Goal: Task Accomplishment & Management: Use online tool/utility

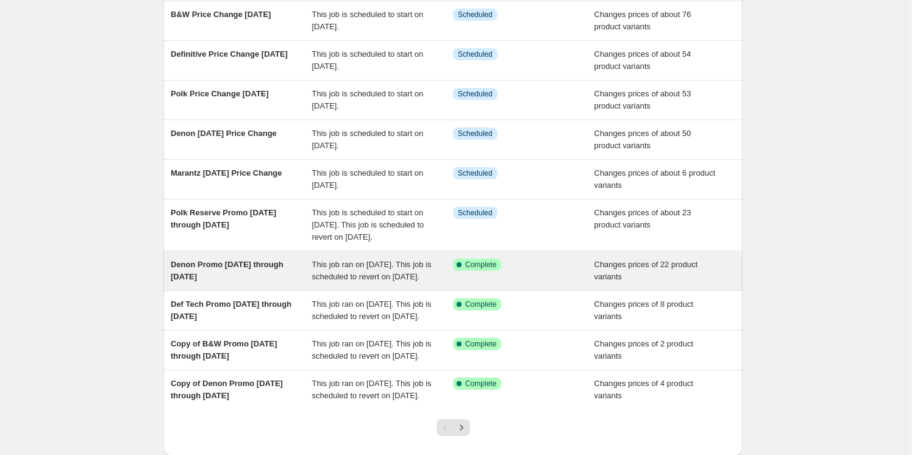
scroll to position [221, 0]
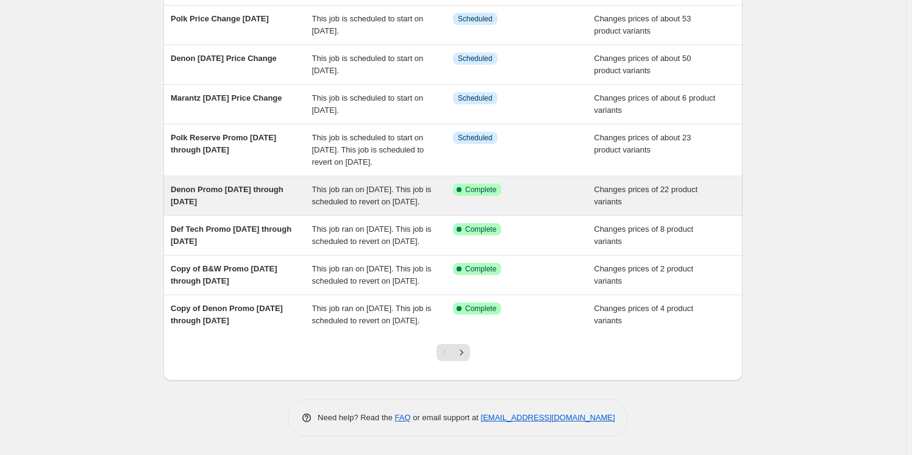
click at [222, 185] on span "Denon Promo 8-25-25 through 9-7-25" at bounding box center [227, 195] width 113 height 21
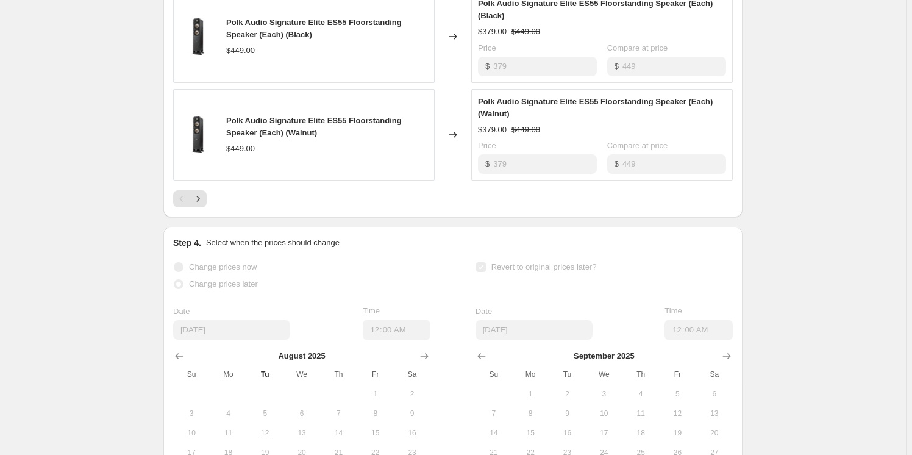
scroll to position [864, 0]
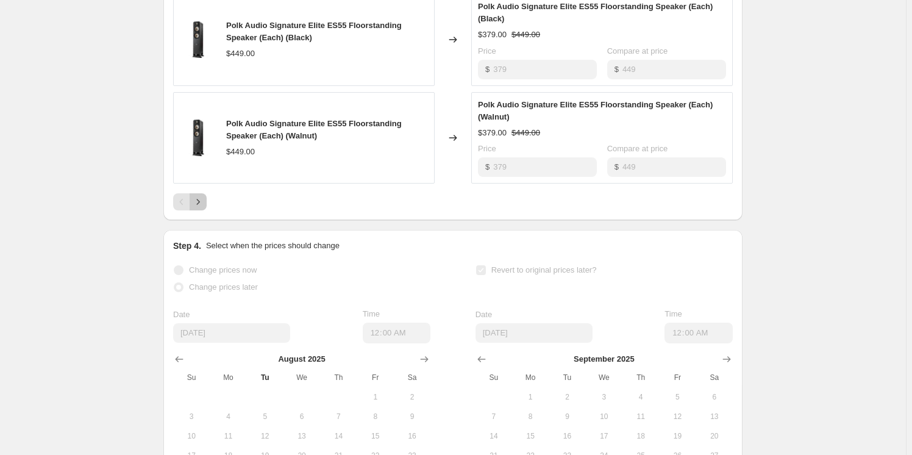
click at [201, 207] on icon "Next" at bounding box center [198, 202] width 12 height 12
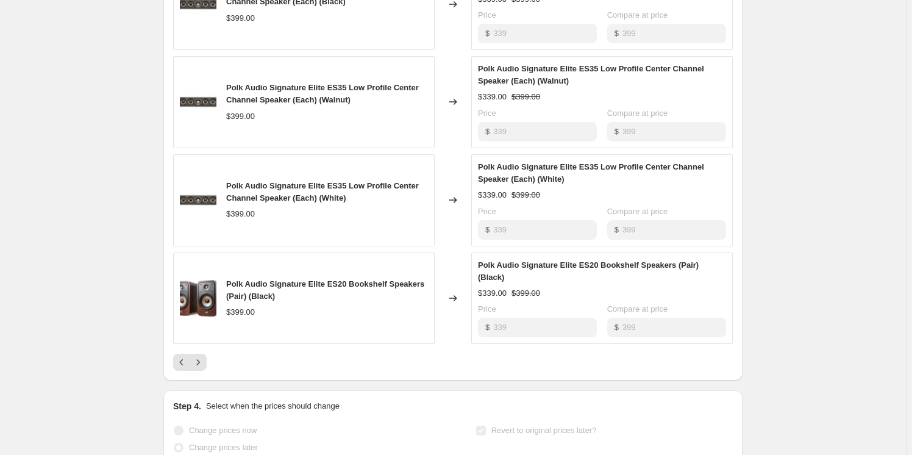
scroll to position [685, 0]
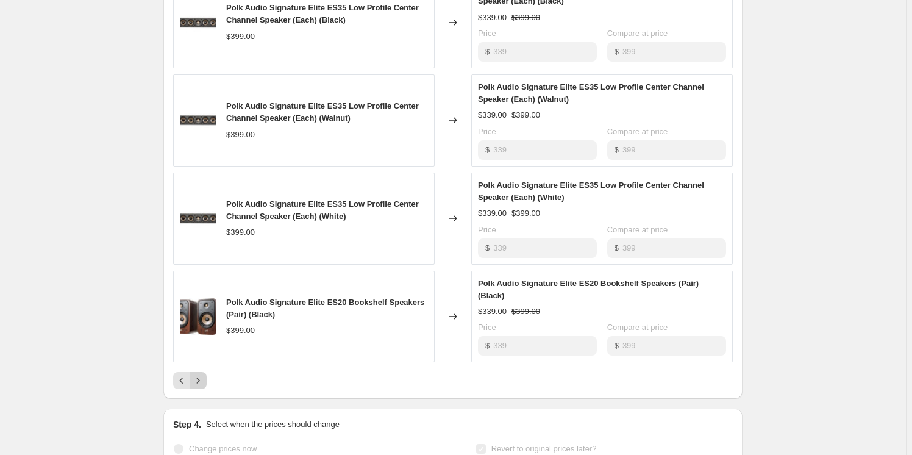
click at [202, 376] on icon "Next" at bounding box center [198, 380] width 12 height 12
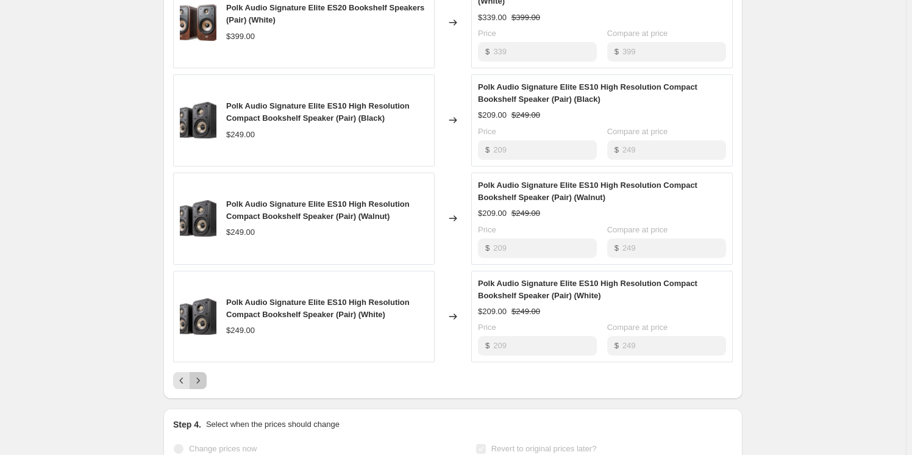
click at [202, 374] on icon "Next" at bounding box center [198, 380] width 12 height 12
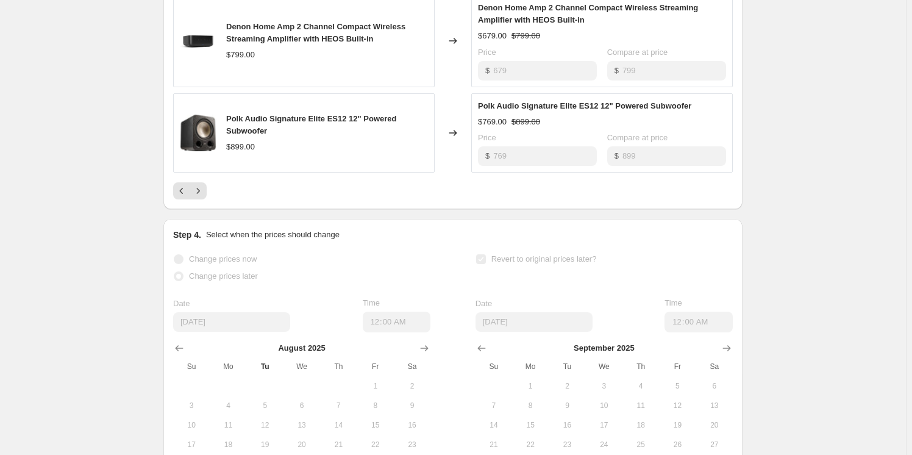
scroll to position [852, 0]
click at [197, 196] on icon "Next" at bounding box center [198, 190] width 12 height 12
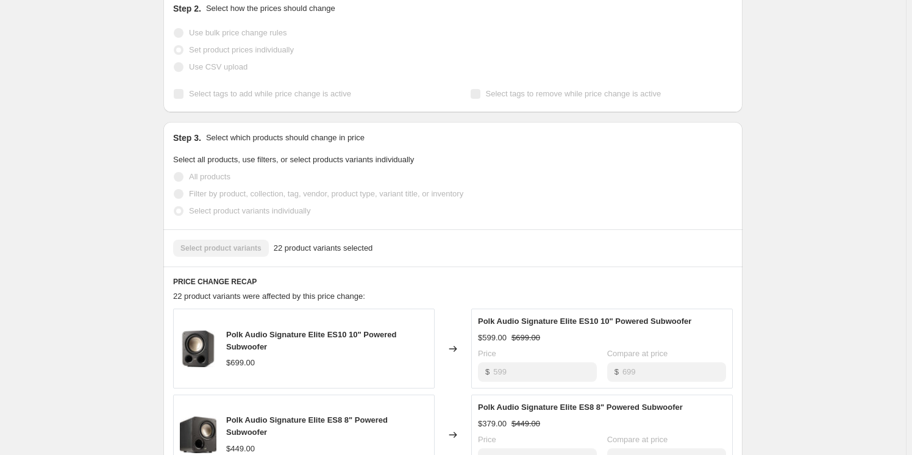
scroll to position [388, 0]
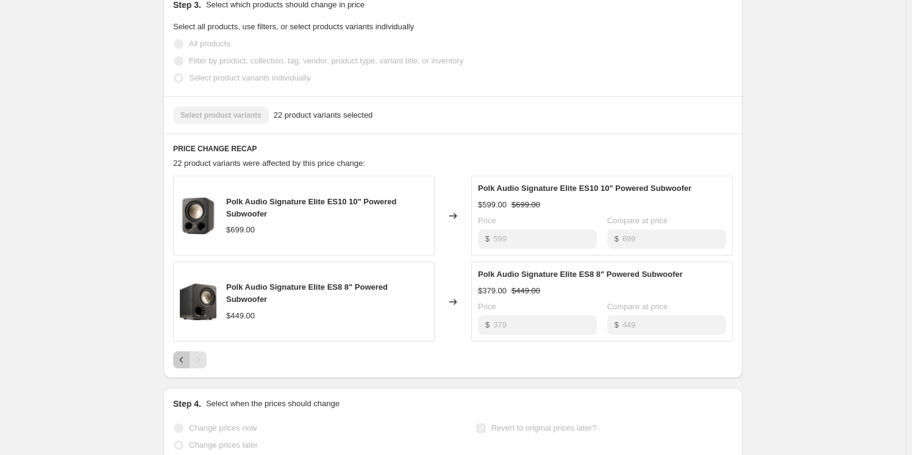
click at [187, 366] on icon "Previous" at bounding box center [182, 360] width 12 height 12
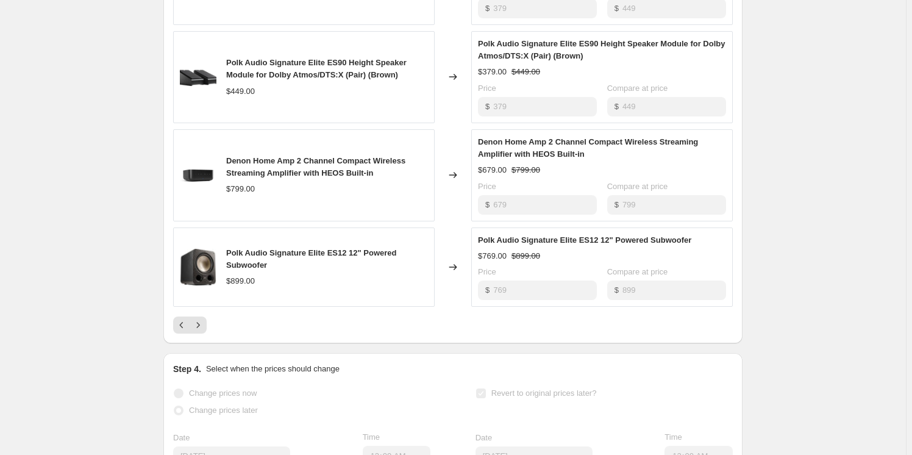
scroll to position [776, 0]
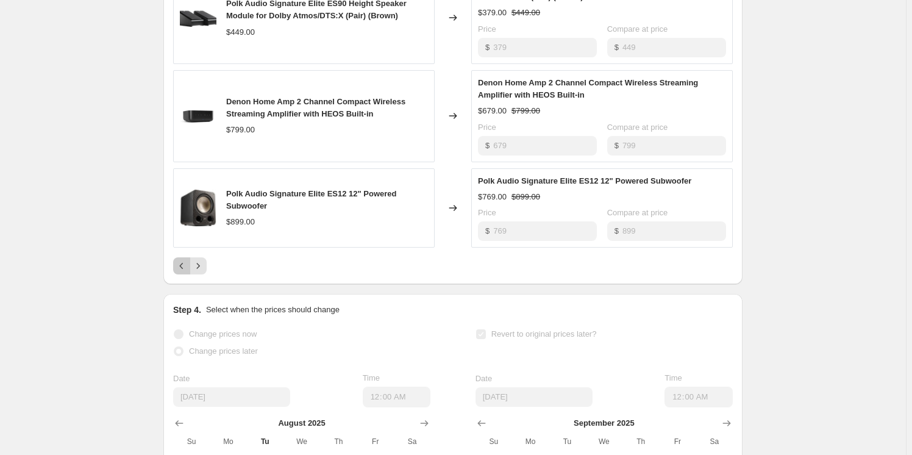
click at [177, 274] on button "Previous" at bounding box center [181, 265] width 17 height 17
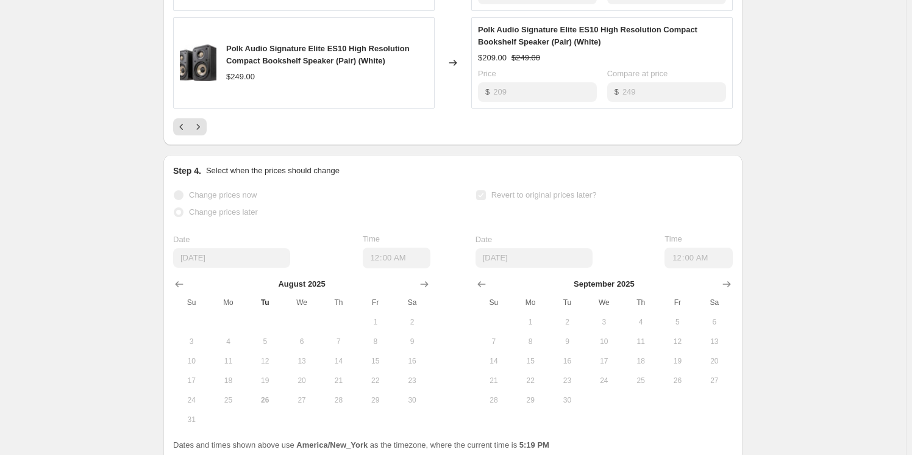
scroll to position [942, 0]
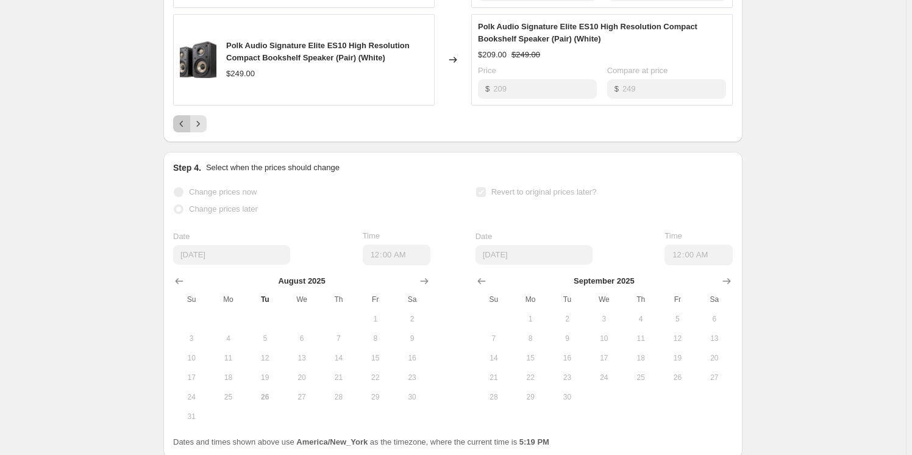
click at [183, 125] on icon "Previous" at bounding box center [182, 124] width 12 height 12
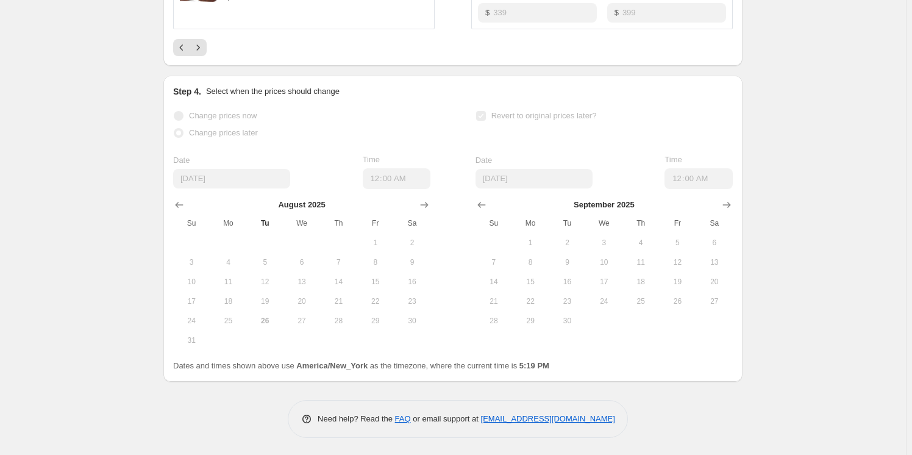
scroll to position [796, 0]
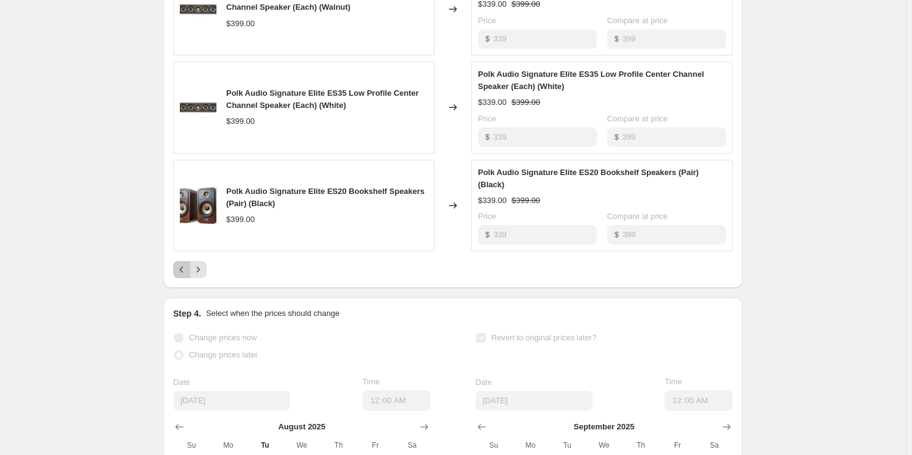
click at [180, 265] on icon "Previous" at bounding box center [182, 269] width 12 height 12
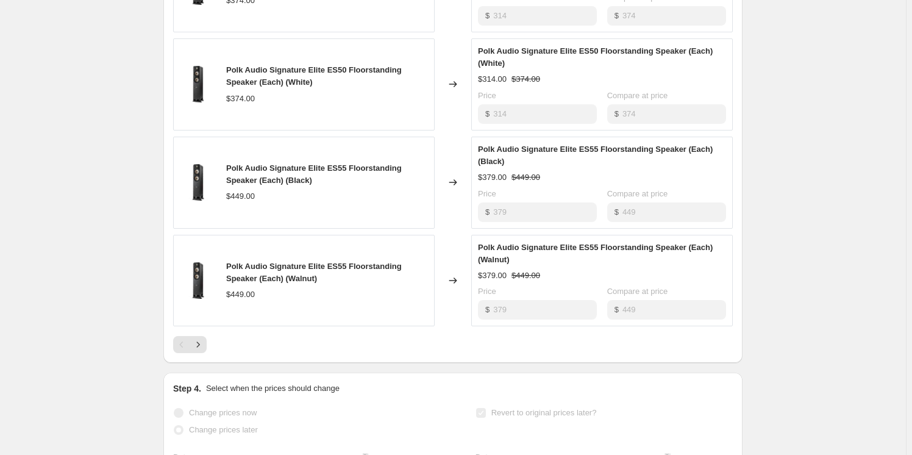
scroll to position [741, 0]
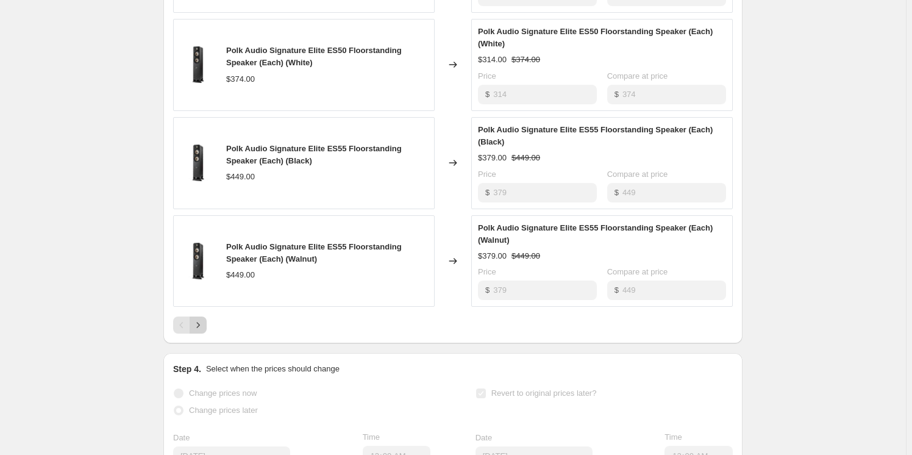
click at [200, 328] on icon "Next" at bounding box center [198, 325] width 3 height 5
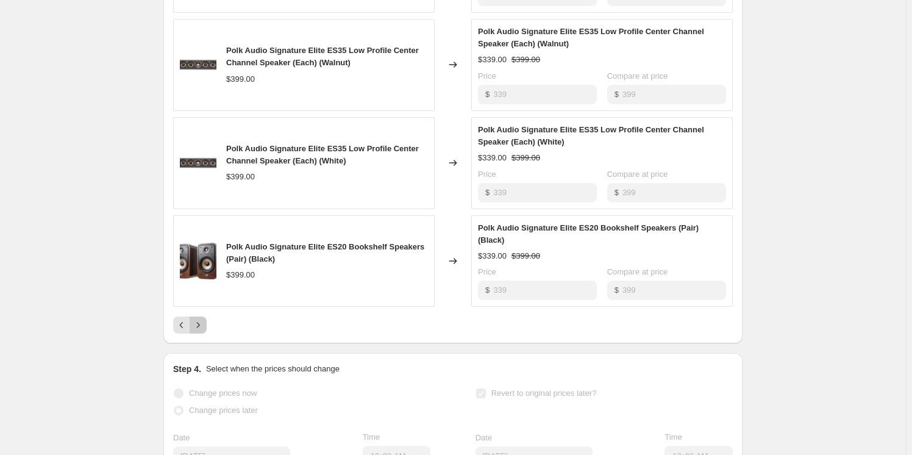
click at [199, 326] on icon "Next" at bounding box center [198, 325] width 12 height 12
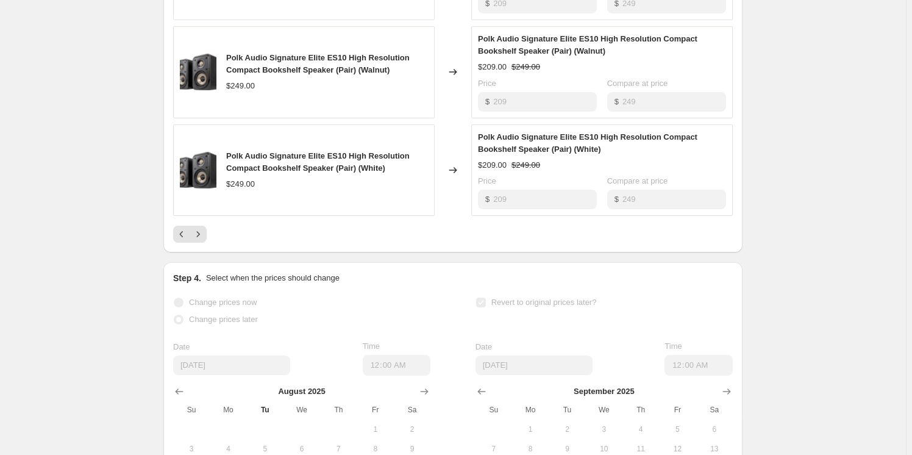
scroll to position [852, 0]
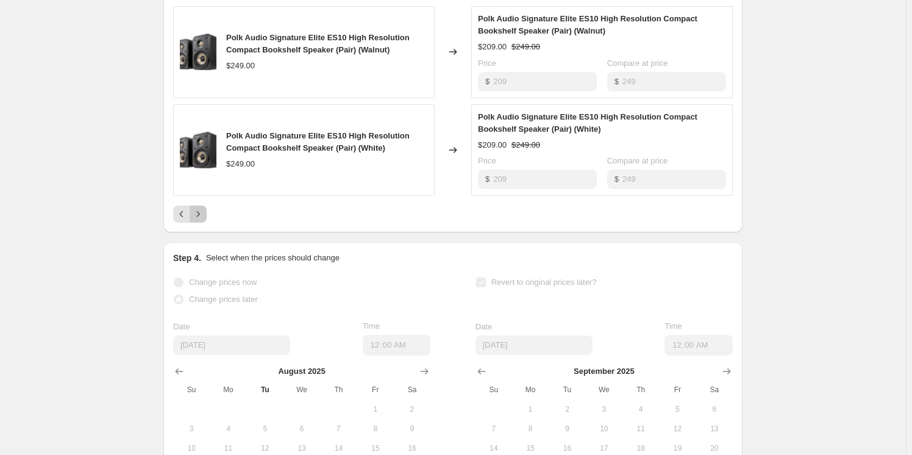
click at [202, 212] on icon "Next" at bounding box center [198, 214] width 12 height 12
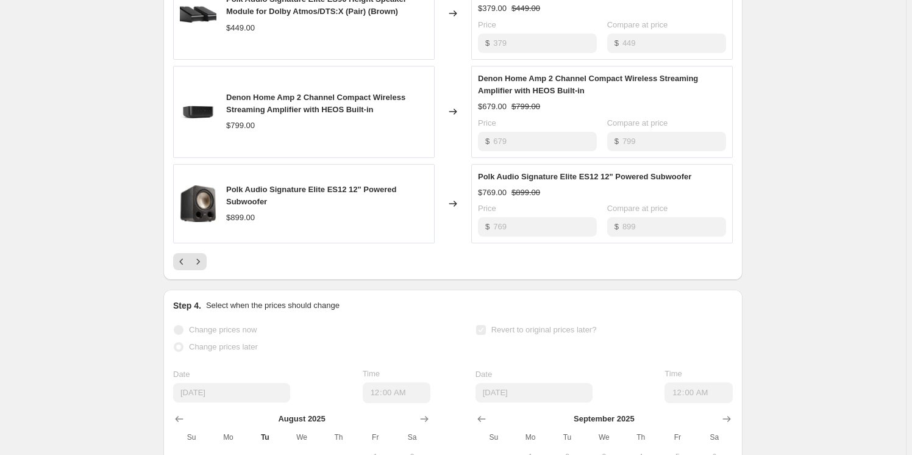
scroll to position [796, 0]
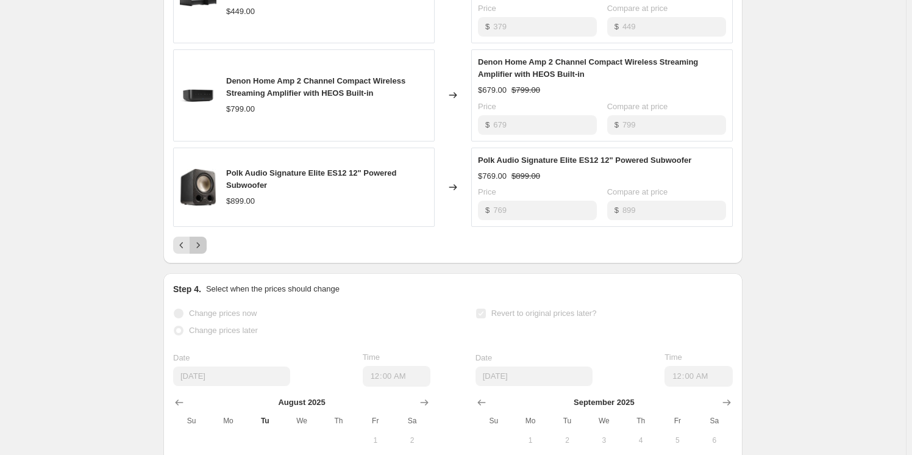
click at [201, 251] on icon "Next" at bounding box center [198, 245] width 12 height 12
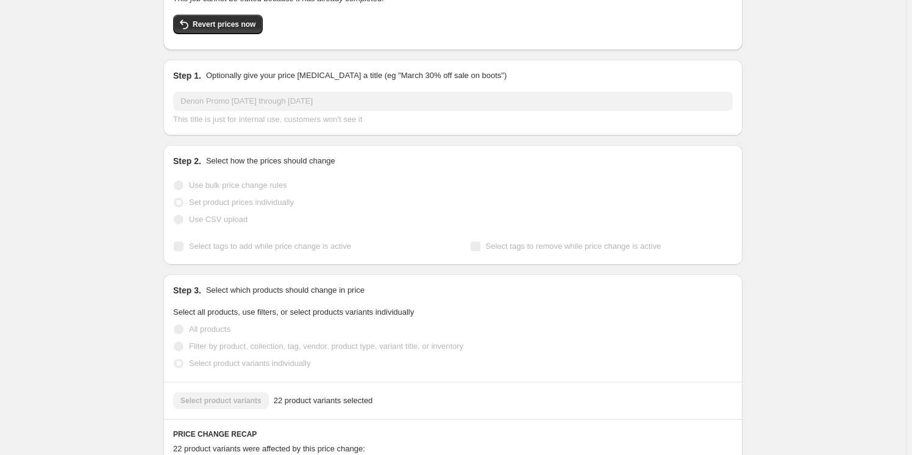
scroll to position [0, 0]
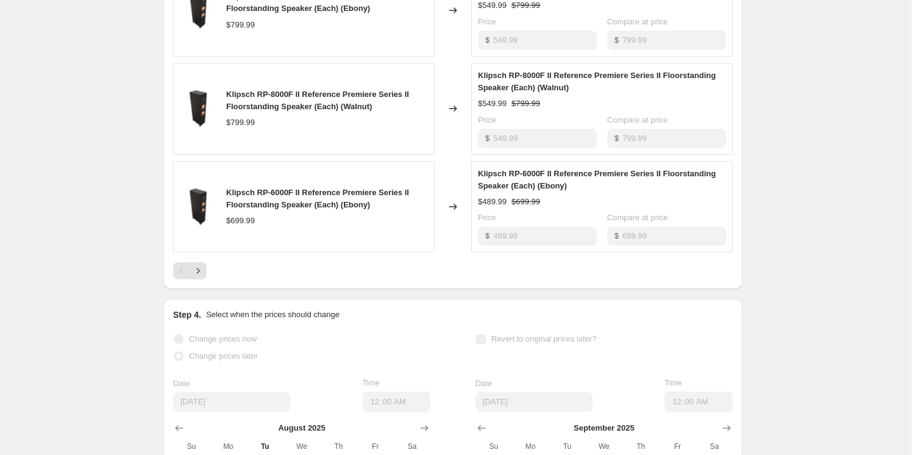
scroll to position [776, 0]
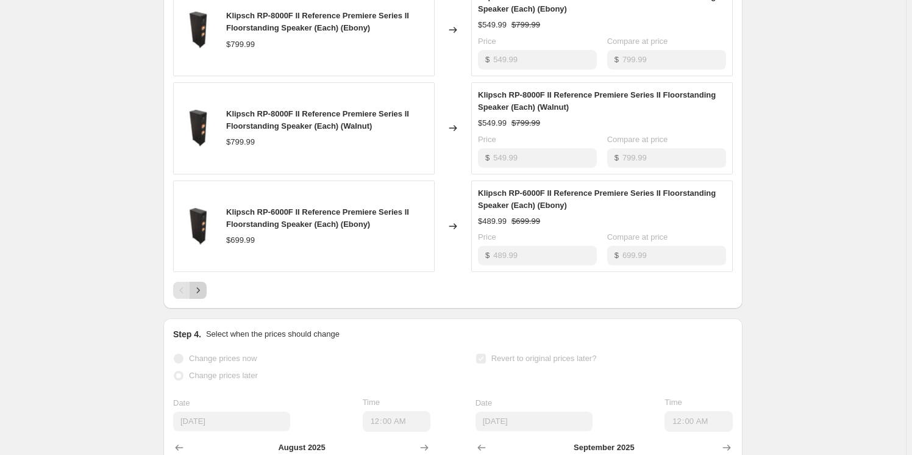
click at [201, 296] on icon "Next" at bounding box center [198, 290] width 12 height 12
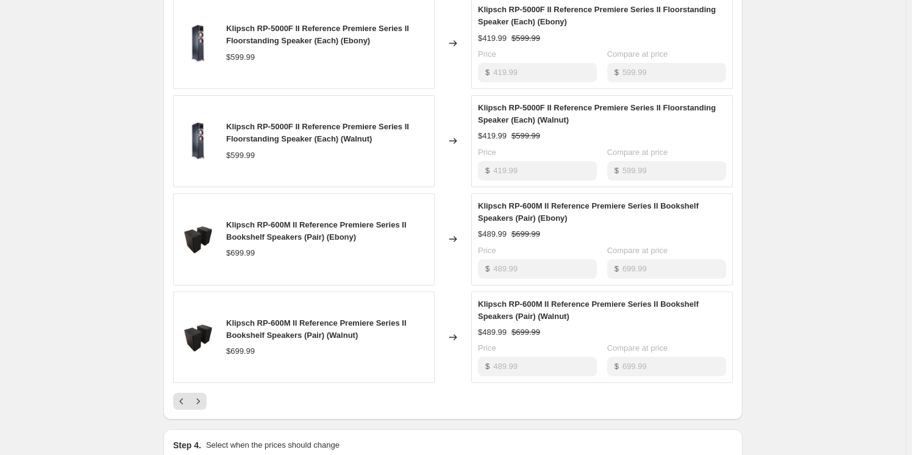
scroll to position [720, 0]
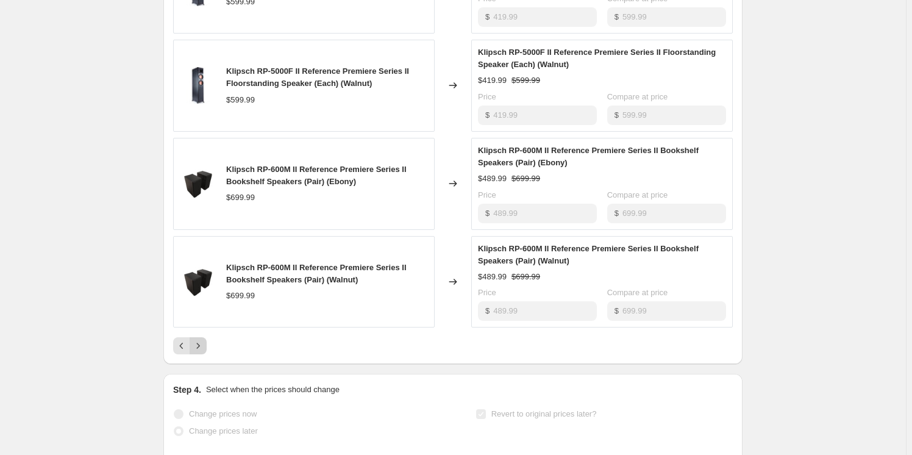
click at [207, 354] on button "Next" at bounding box center [198, 345] width 17 height 17
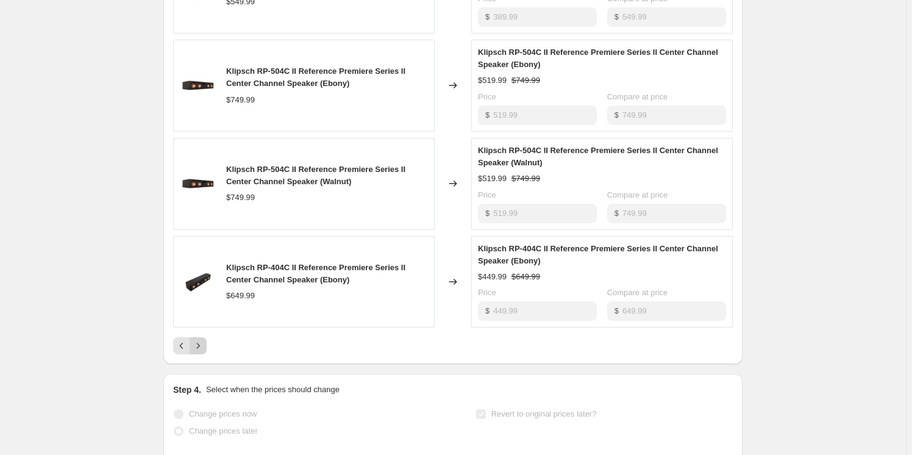
click at [201, 352] on icon "Next" at bounding box center [198, 346] width 12 height 12
click at [204, 352] on icon "Next" at bounding box center [198, 346] width 12 height 12
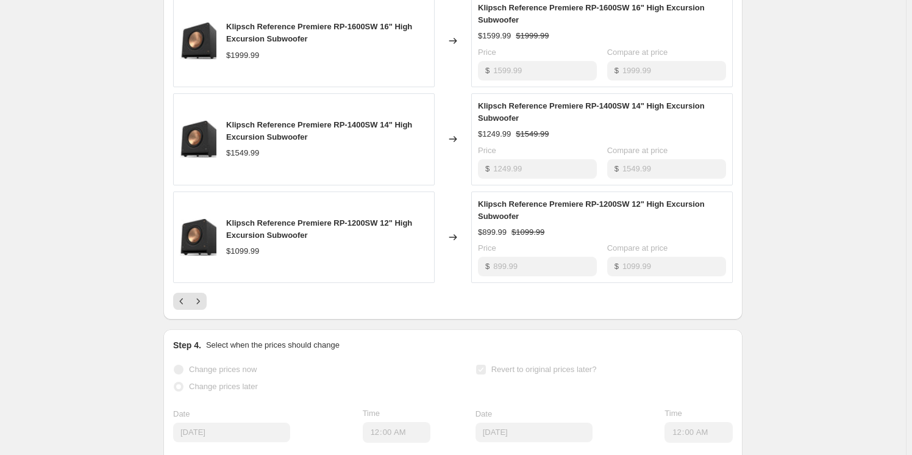
scroll to position [776, 0]
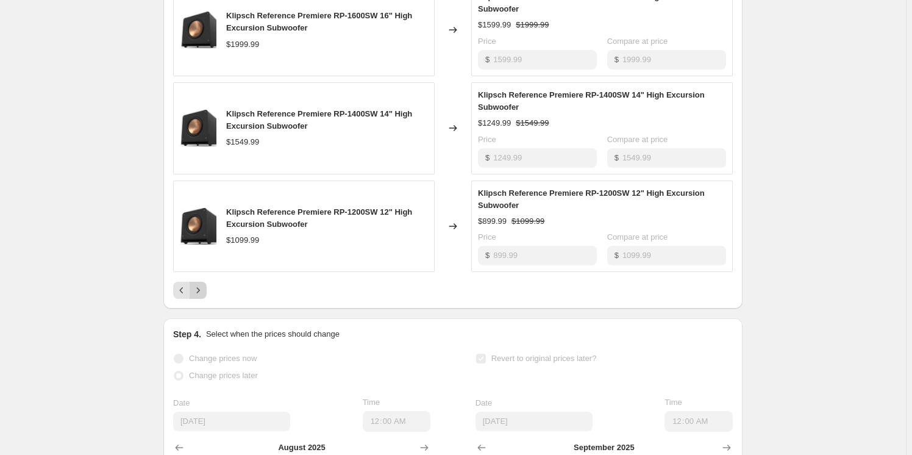
click at [198, 296] on icon "Next" at bounding box center [198, 290] width 12 height 12
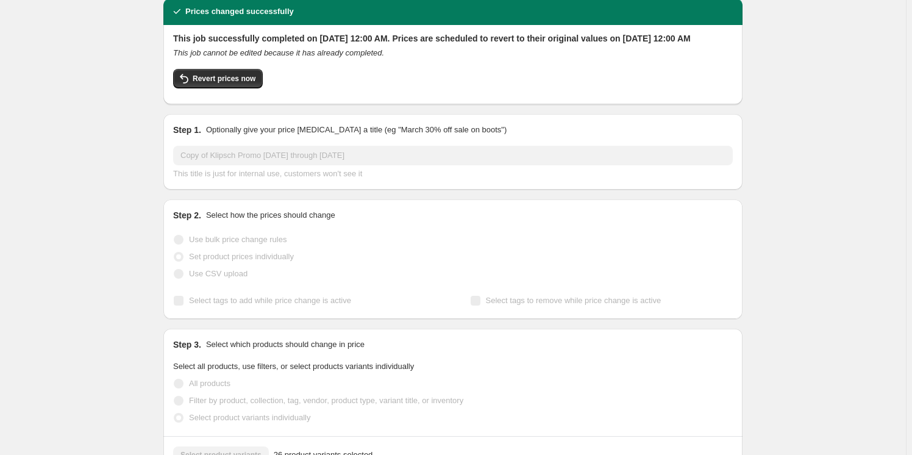
scroll to position [29, 0]
